Goal: Find specific page/section: Find specific page/section

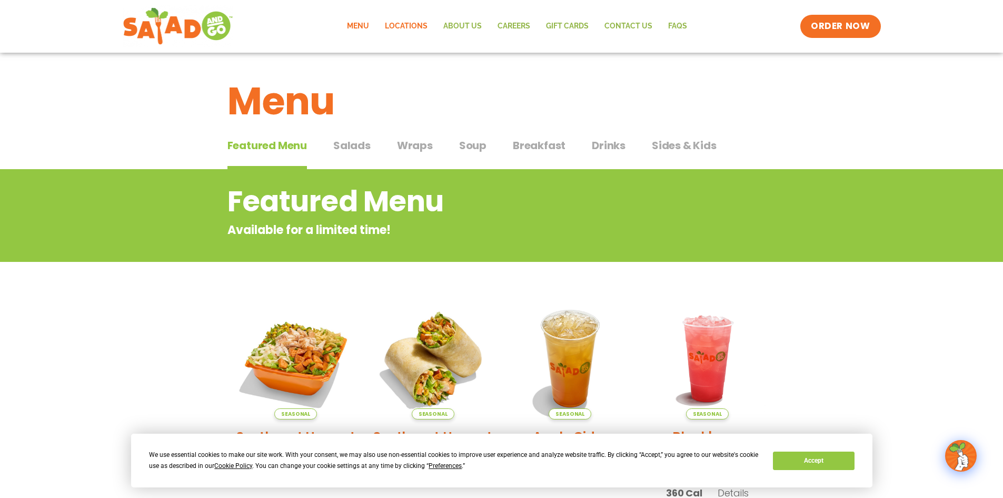
click at [409, 23] on link "Locations" at bounding box center [406, 26] width 58 height 24
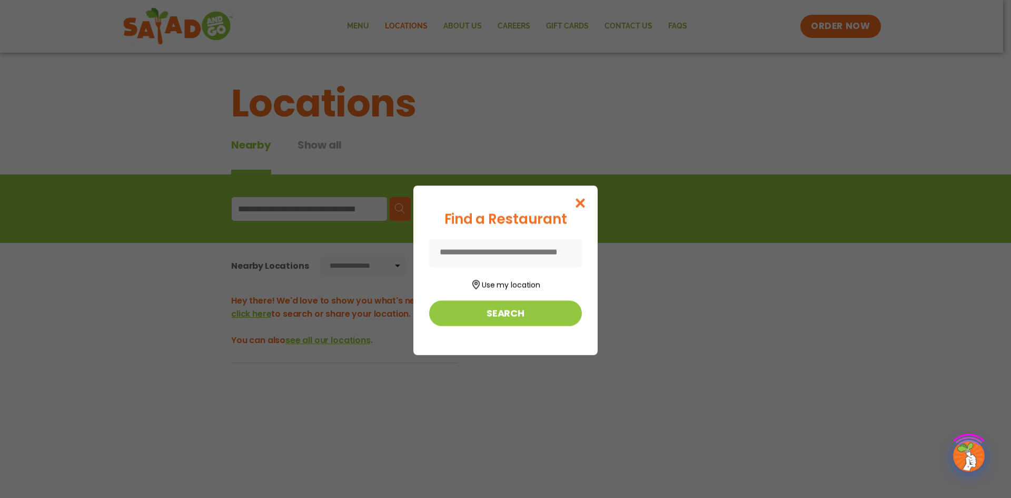
click at [358, 204] on div "Find a Restaurant Use my location Search" at bounding box center [505, 249] width 1011 height 498
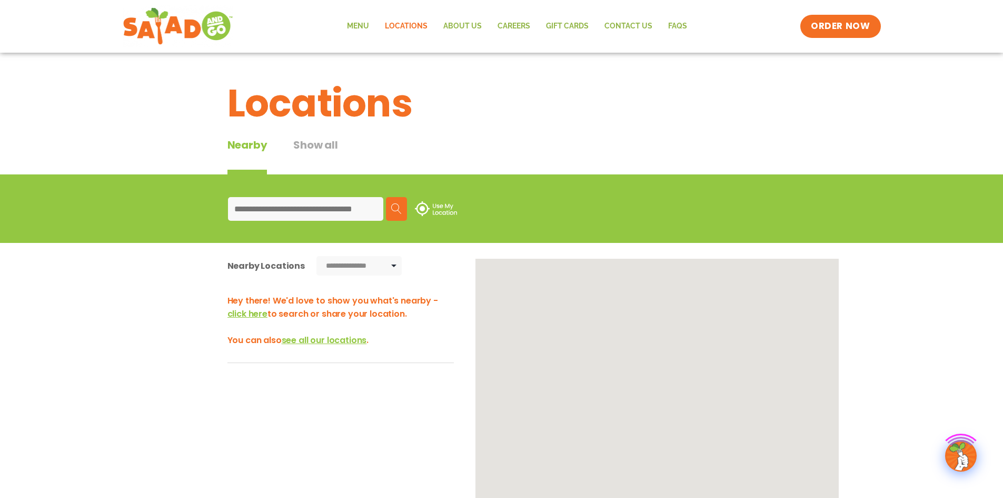
click at [356, 206] on input at bounding box center [305, 209] width 155 height 24
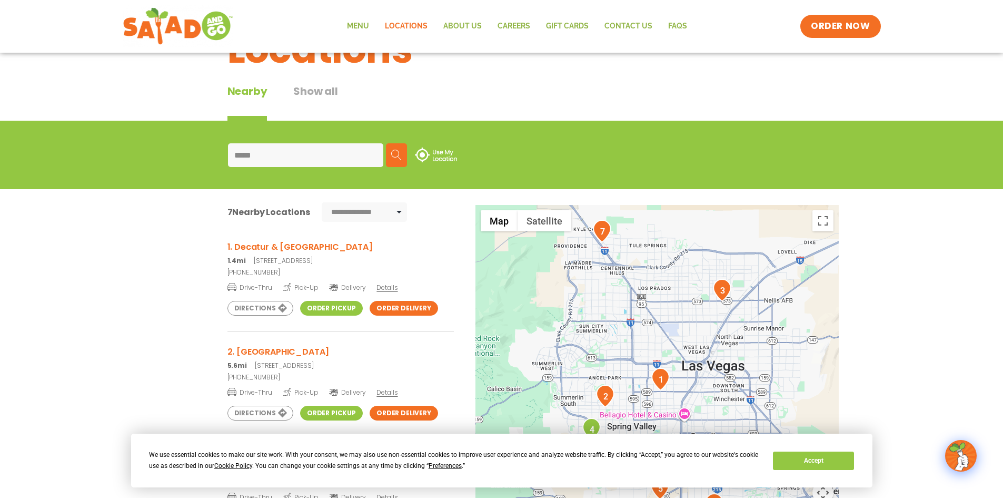
scroll to position [105, 0]
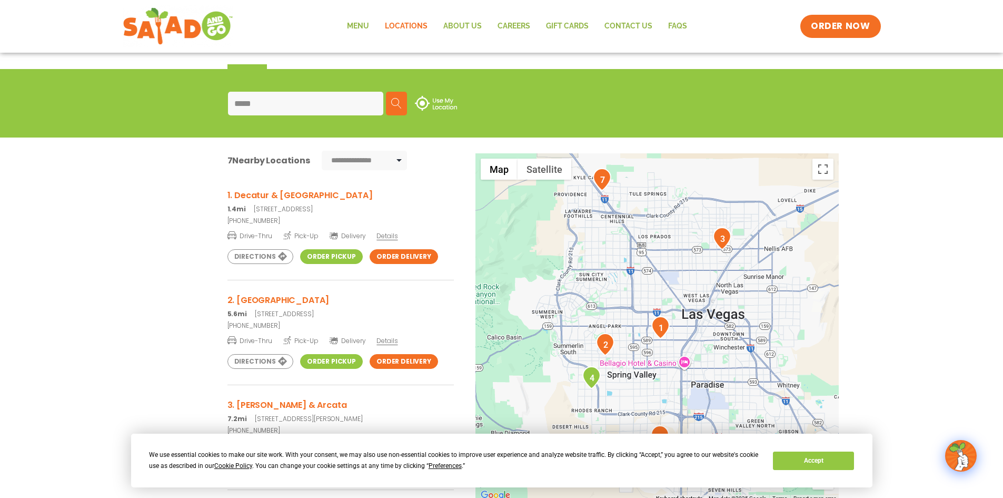
type input "*****"
click at [329, 261] on link "Order Pickup" at bounding box center [331, 256] width 63 height 15
